Goal: Check status: Check status

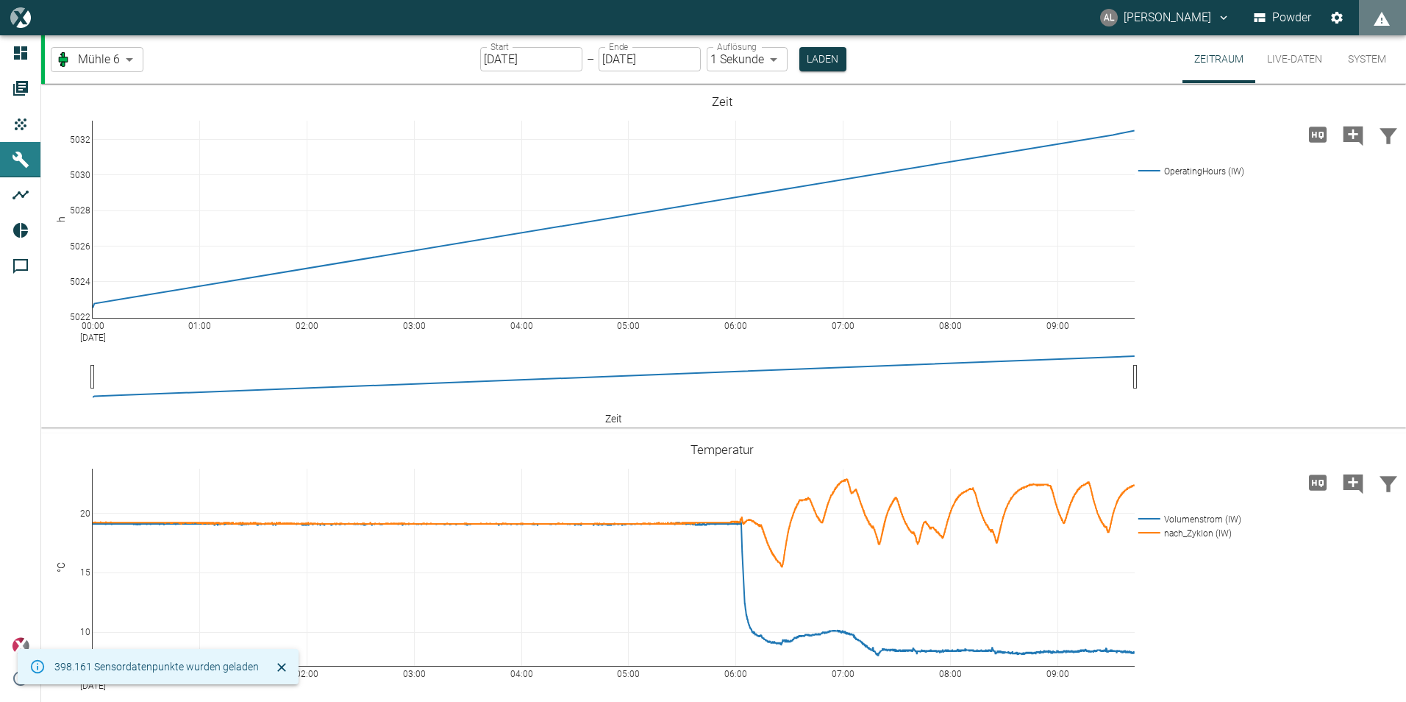
click at [494, 59] on input "[DATE]" at bounding box center [531, 59] width 102 height 24
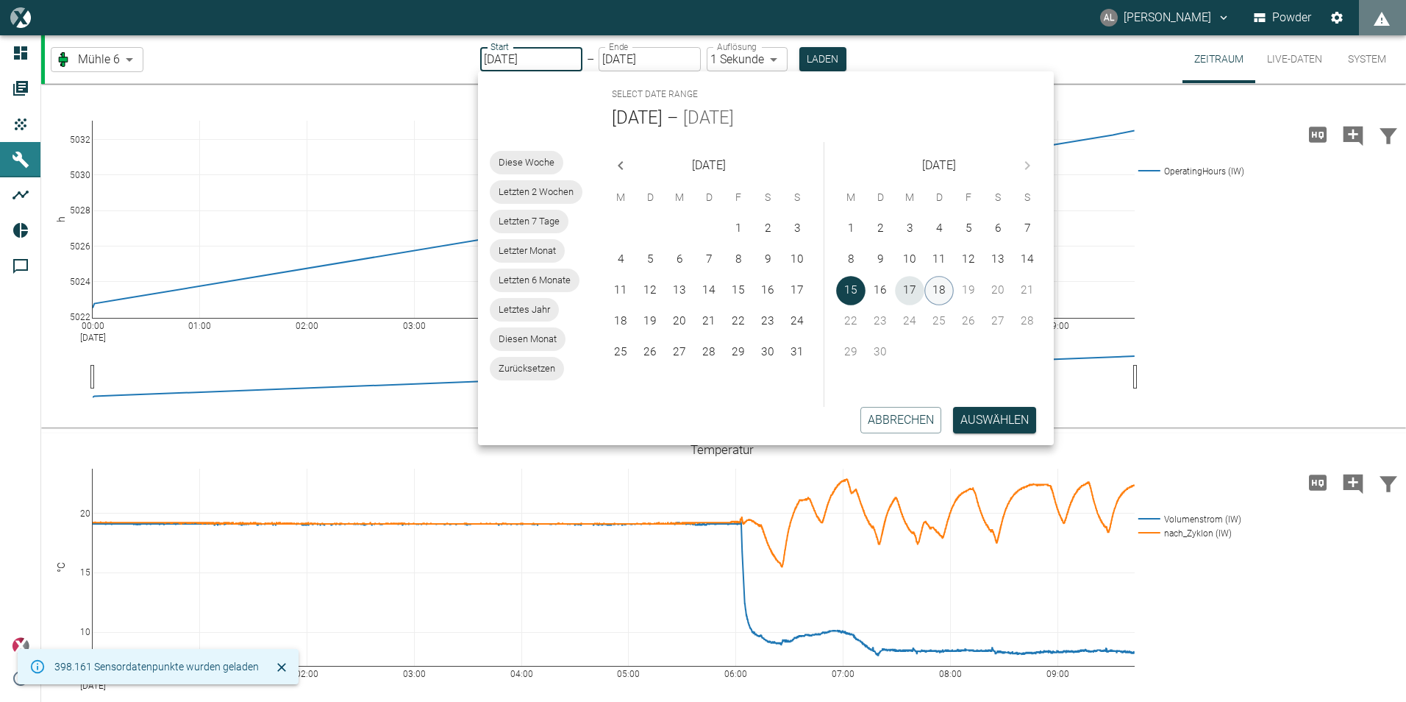
click at [919, 289] on button "17" at bounding box center [909, 290] width 29 height 29
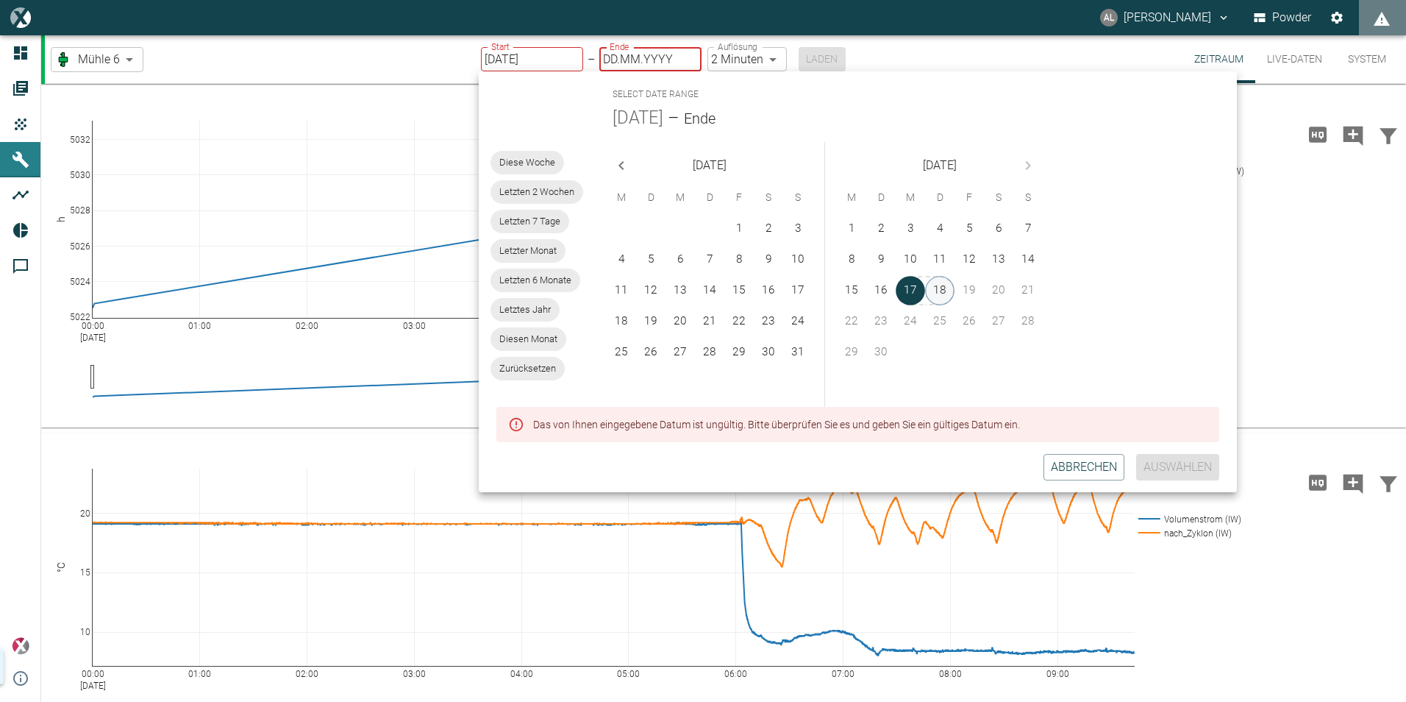
type input "[DATE]"
type input "DD.MM.YYYY"
type input "2min"
click at [936, 289] on button "18" at bounding box center [939, 290] width 29 height 29
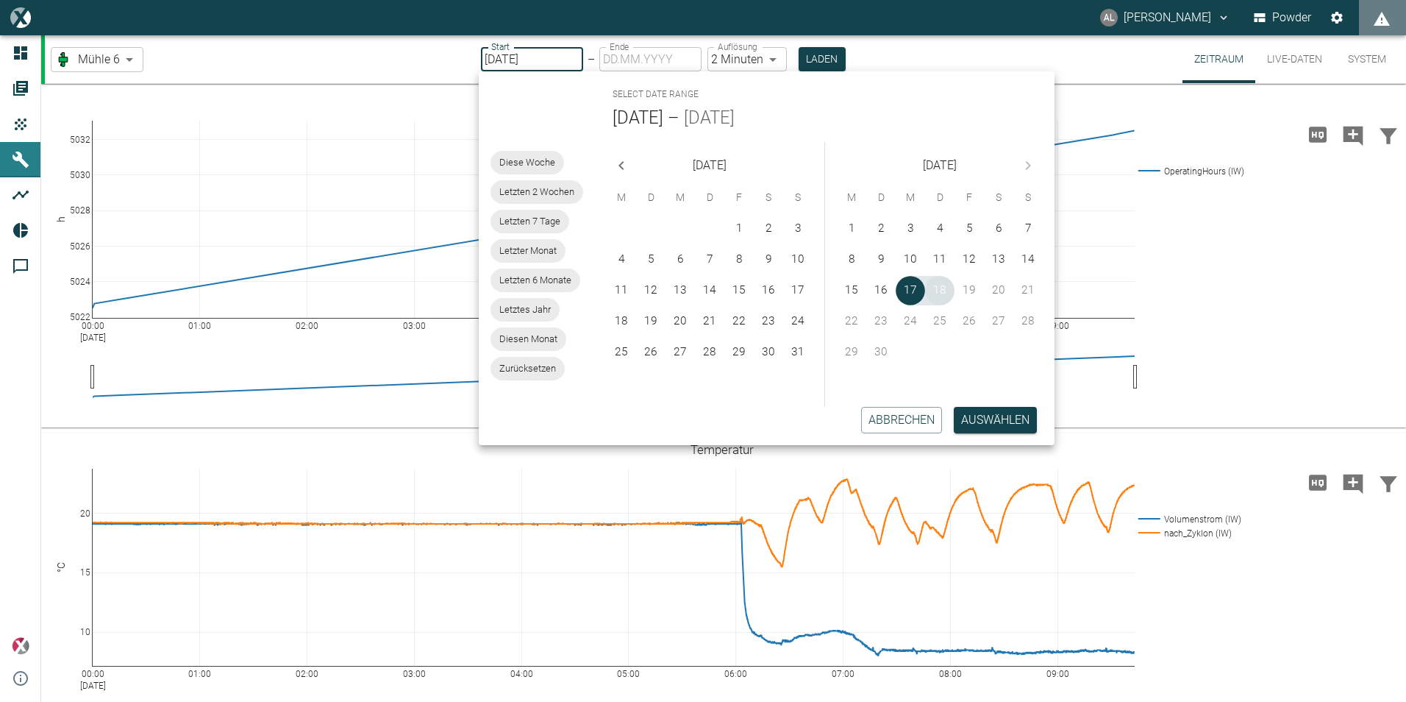
type input "[DATE]"
click at [999, 414] on button "Auswählen" at bounding box center [995, 420] width 83 height 26
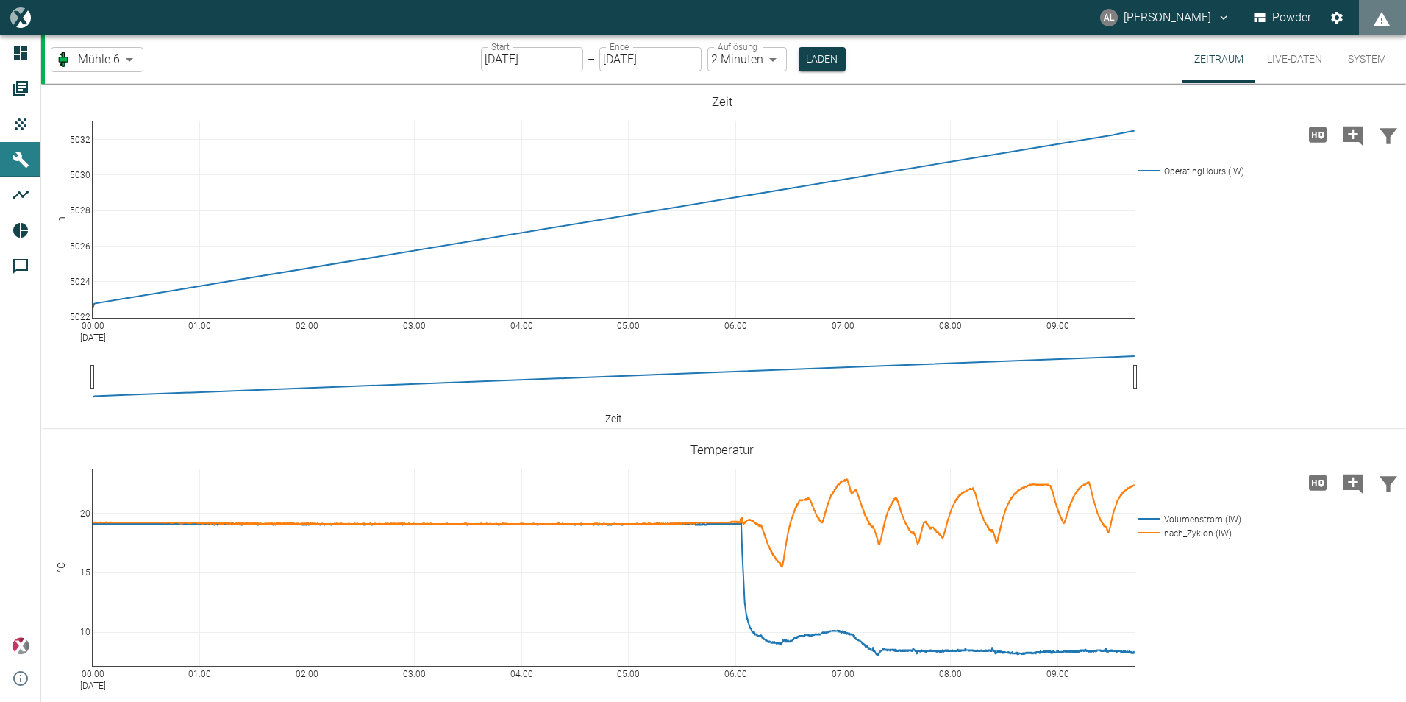
click at [124, 57] on body "AL [PERSON_NAME] Powder Dashboard Aufträge Produkte Maschinen Analysen Reports …" at bounding box center [703, 351] width 1406 height 702
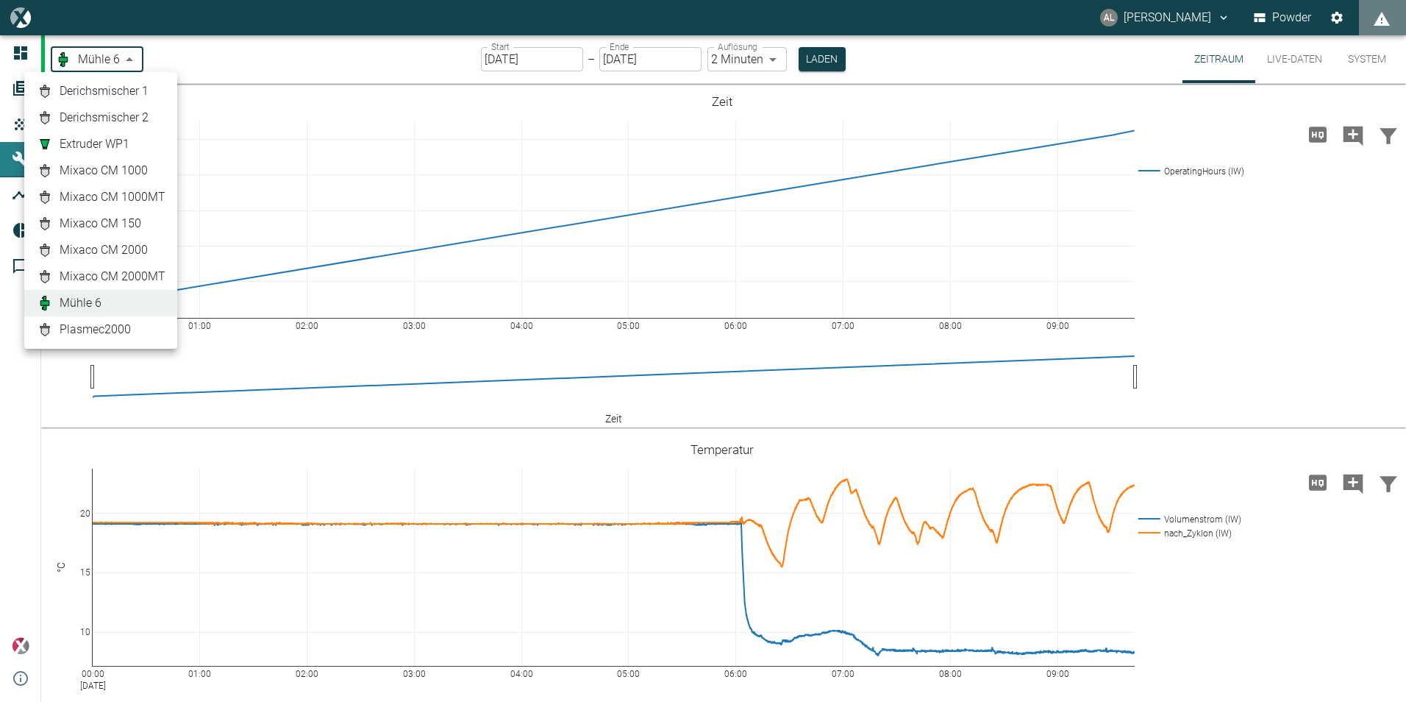
click at [144, 274] on span "Mixaco CM 2000MT" at bounding box center [113, 277] width 106 height 18
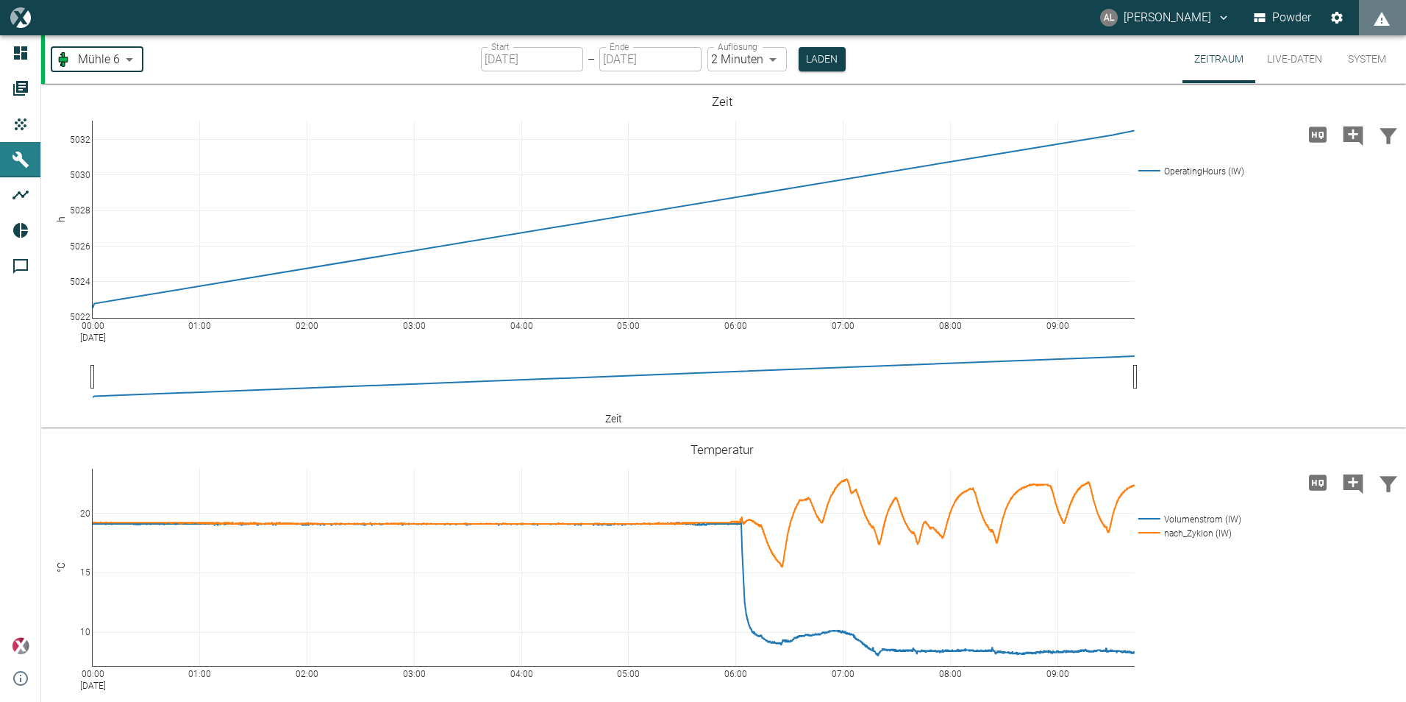
type input "cbd910db-5f12-469e-8273-adb926ca892d"
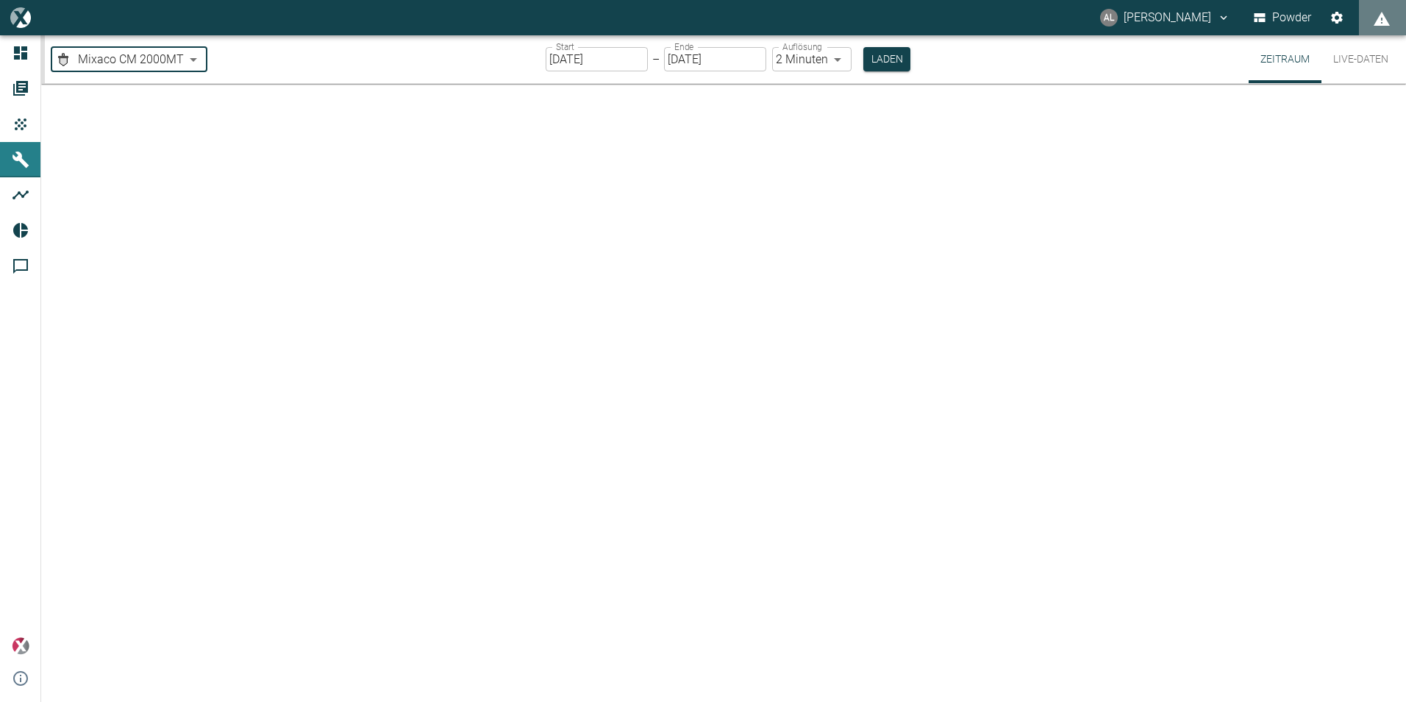
type input "[DATE]"
type input "1sec"
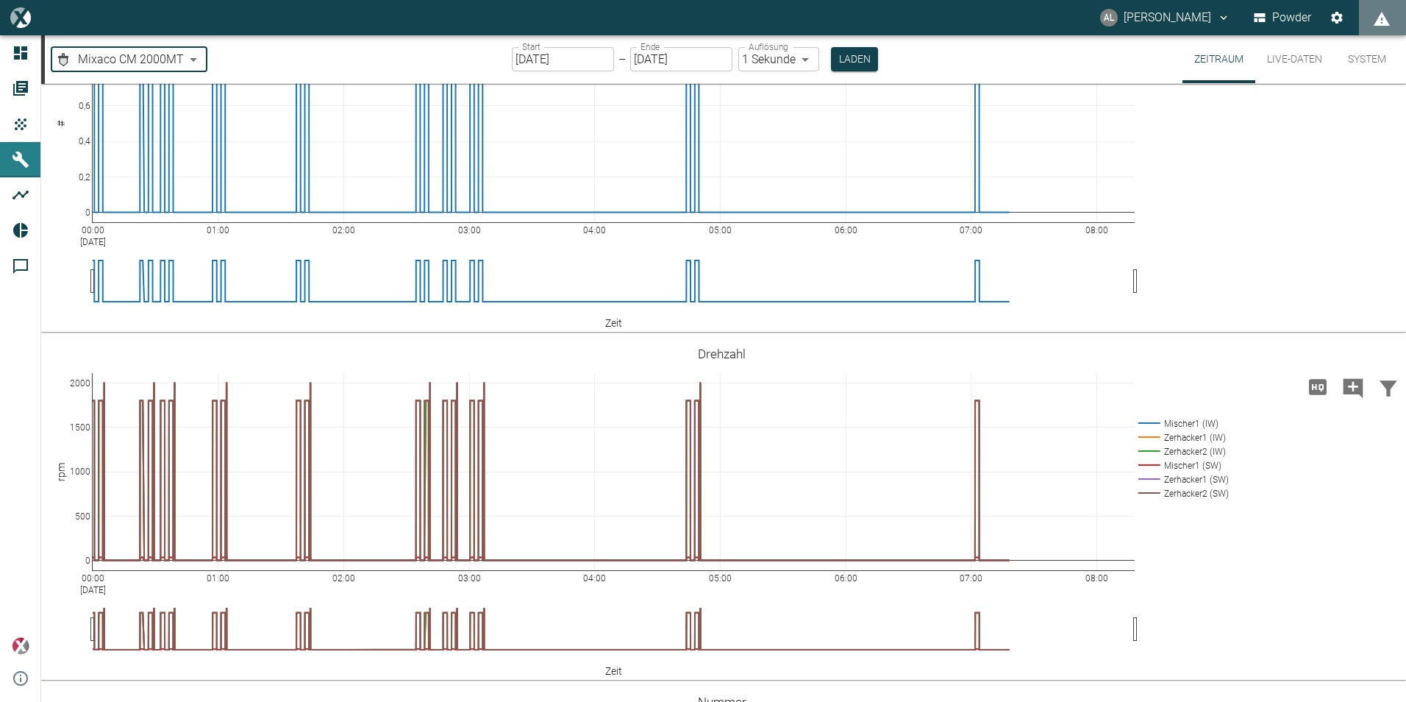
scroll to position [441, 0]
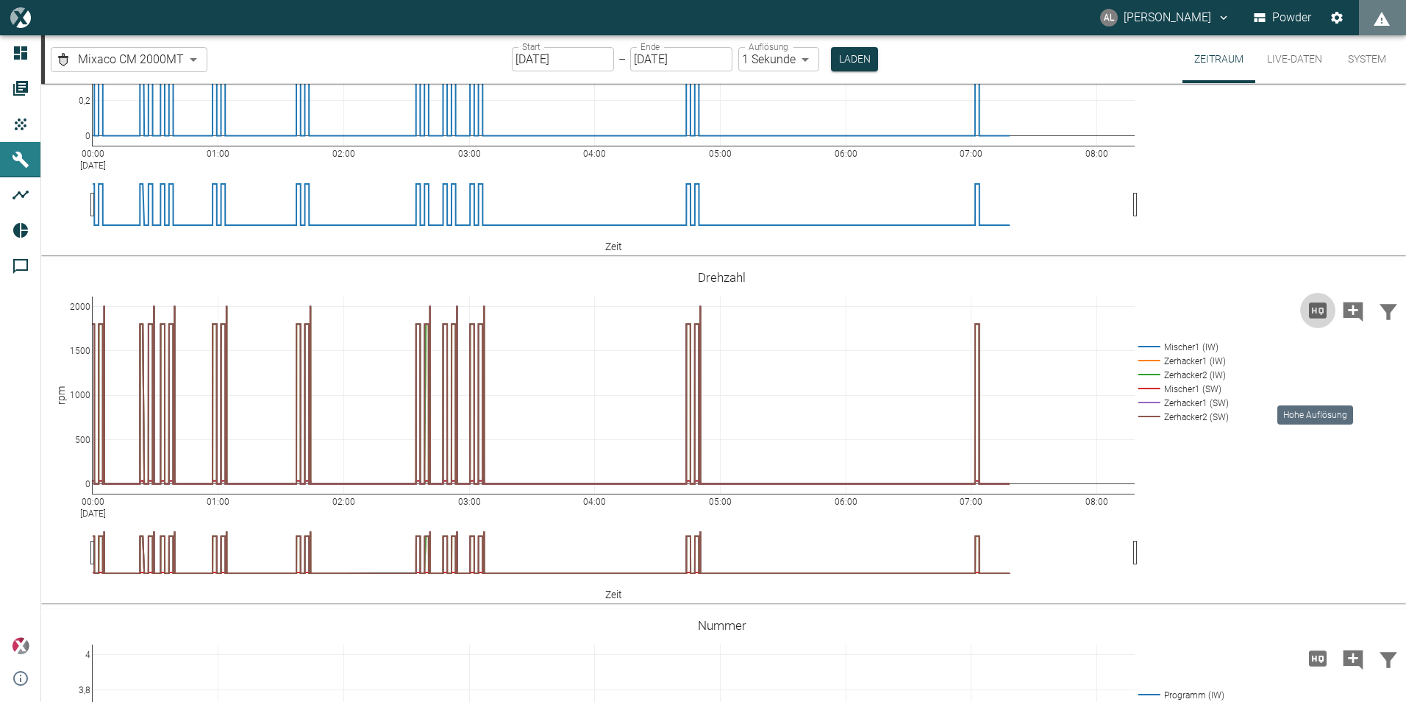
click at [1326, 328] on button "Hohe Auflösung" at bounding box center [1317, 310] width 35 height 35
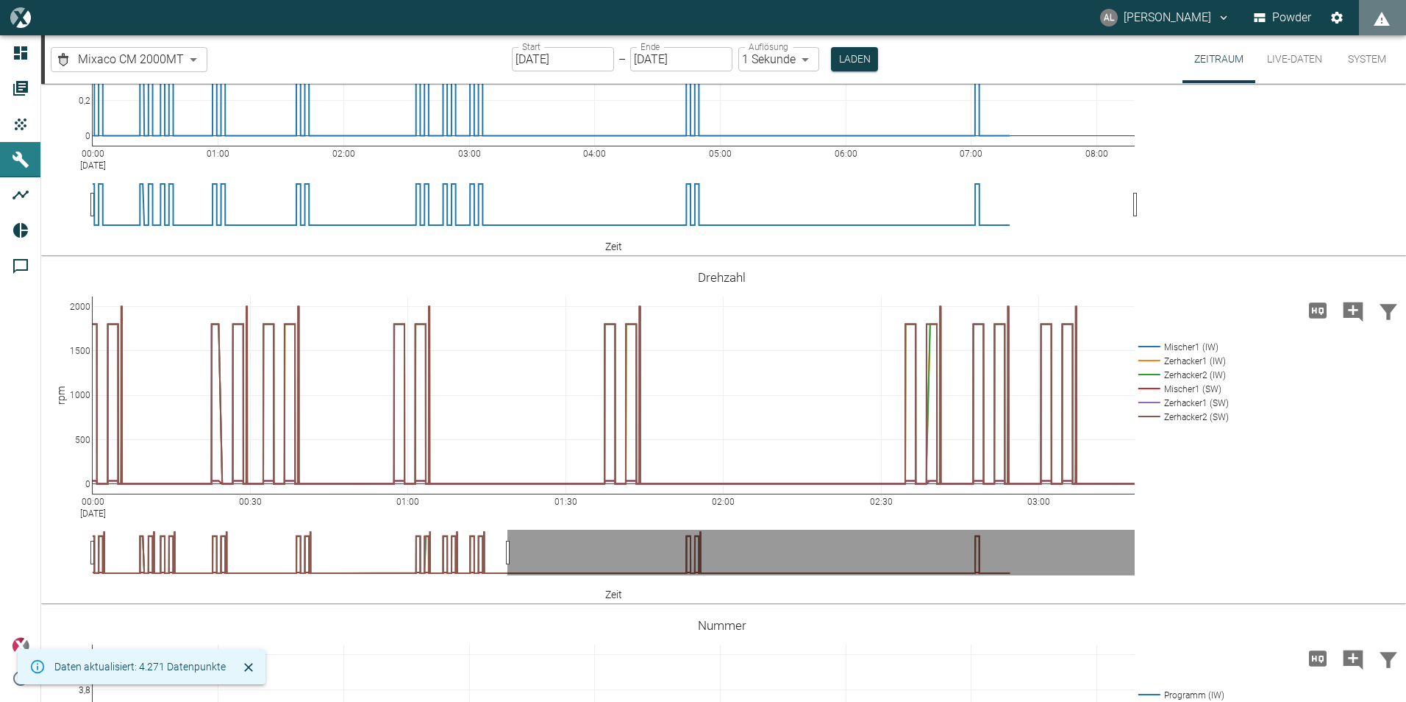
drag, startPoint x: 1135, startPoint y: 632, endPoint x: 508, endPoint y: 635, distance: 627.3
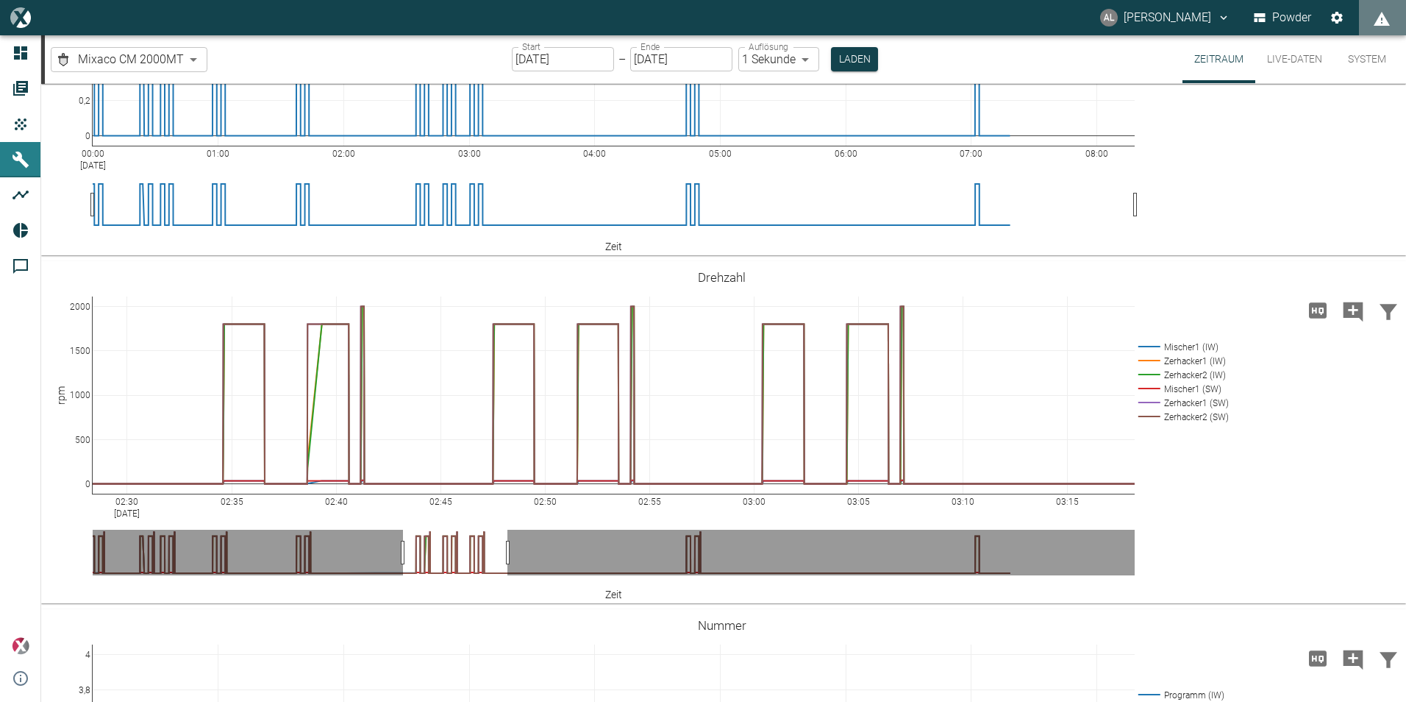
drag, startPoint x: 92, startPoint y: 636, endPoint x: 402, endPoint y: 635, distance: 310.3
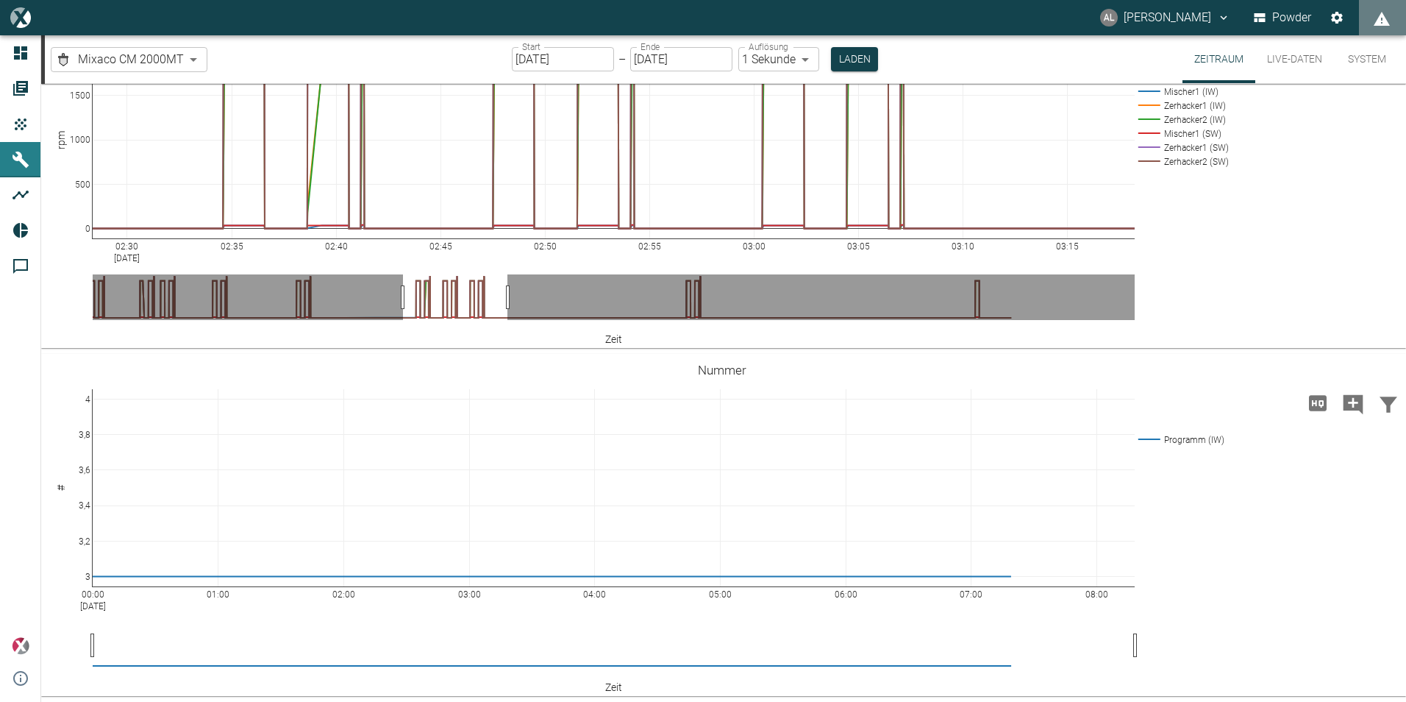
scroll to position [334, 0]
